Goal: Find specific page/section: Find specific page/section

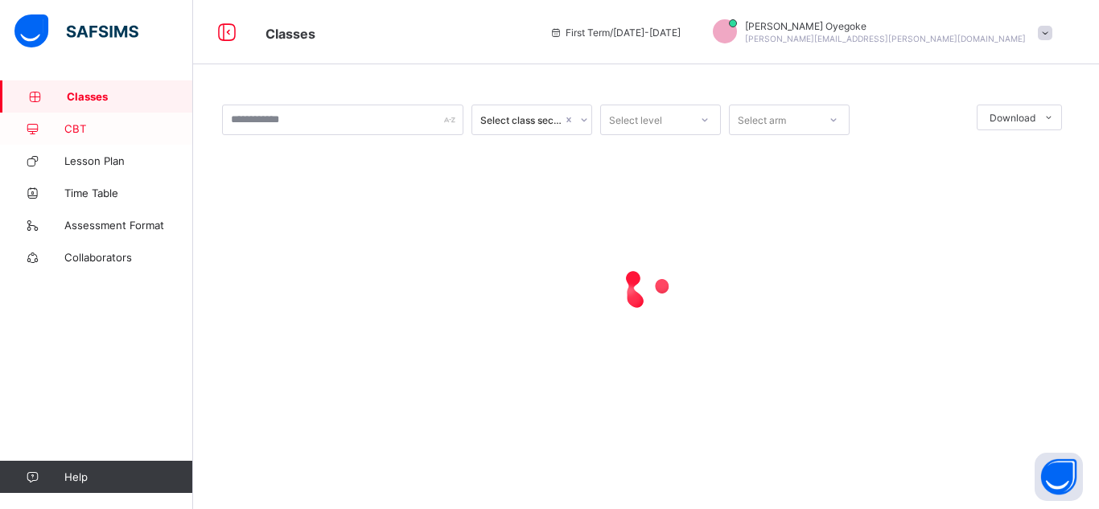
click at [85, 113] on link "CBT" at bounding box center [96, 129] width 193 height 32
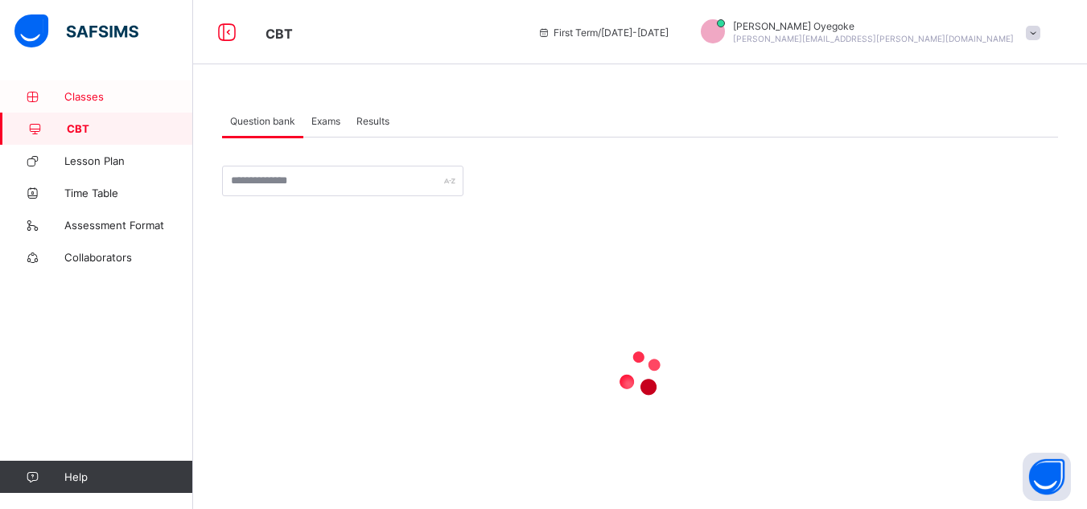
click at [74, 96] on span "Classes" at bounding box center [128, 96] width 129 height 13
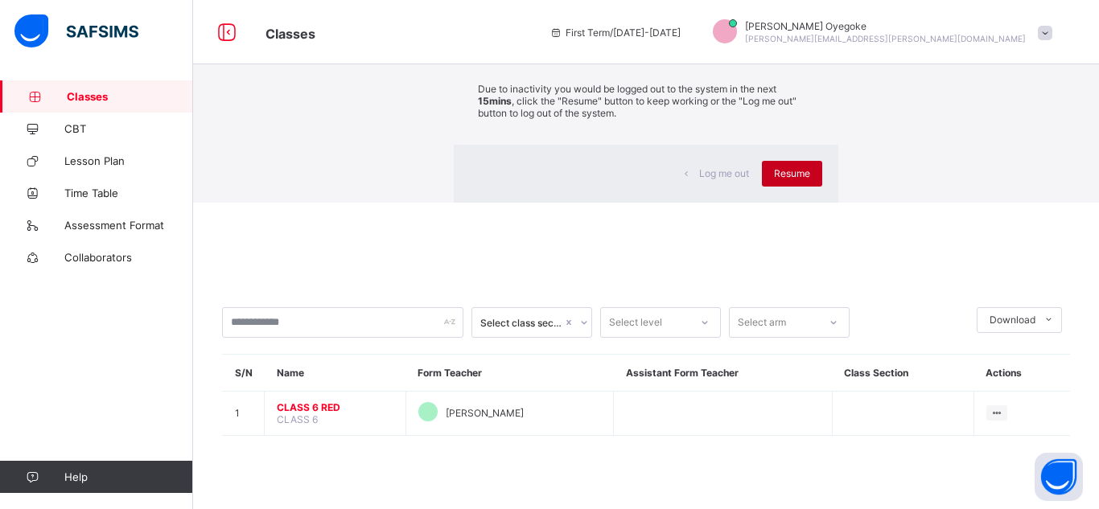
click at [774, 179] on span "Resume" at bounding box center [792, 173] width 36 height 12
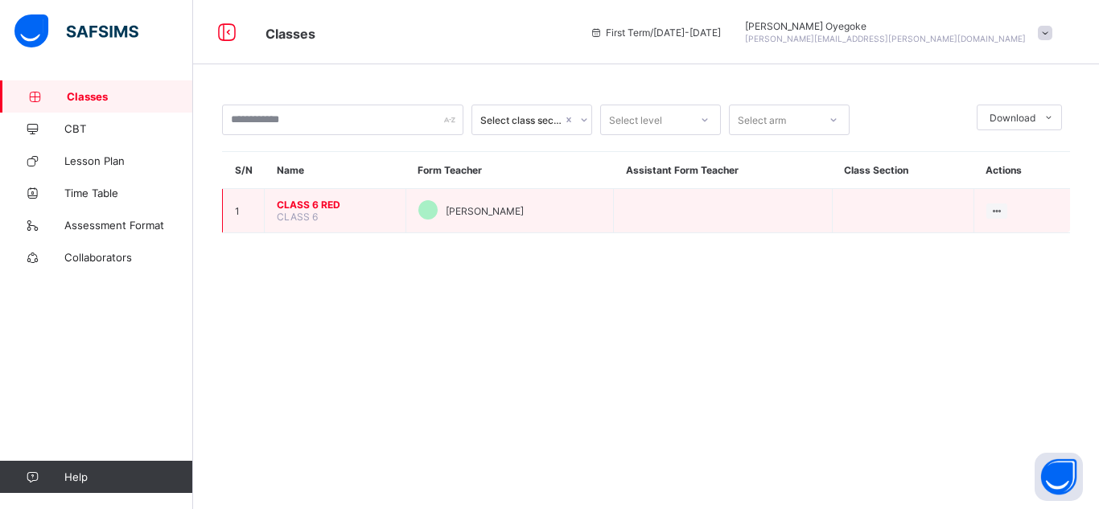
click at [293, 203] on span "CLASS 6 RED" at bounding box center [335, 205] width 117 height 12
